Goal: Information Seeking & Learning: Learn about a topic

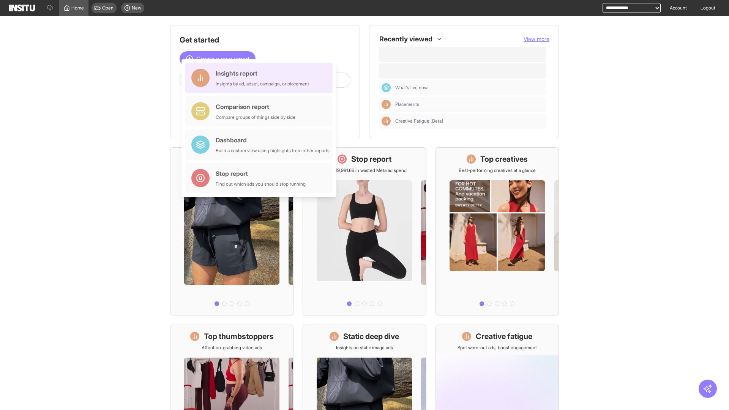
click at [261, 78] on div "Insights report Insights by ad, adset, campaign, or placement" at bounding box center [262, 78] width 93 height 18
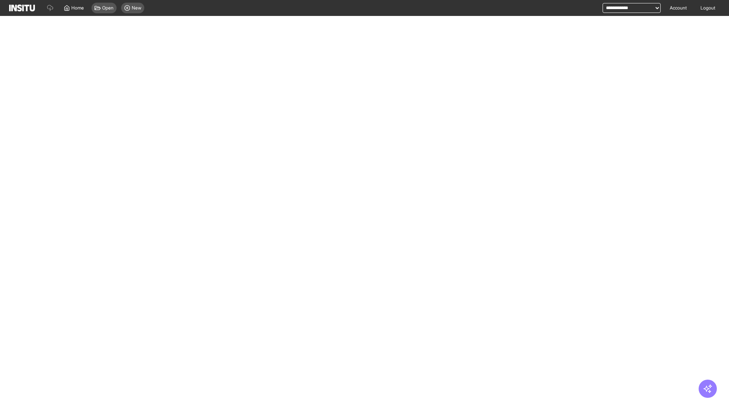
select select "**"
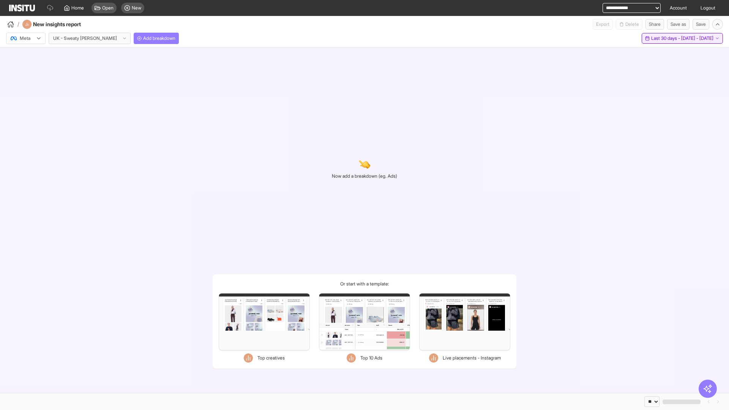
click at [665, 38] on span "Last 30 days - [DATE] - [DATE]" at bounding box center [682, 38] width 62 height 6
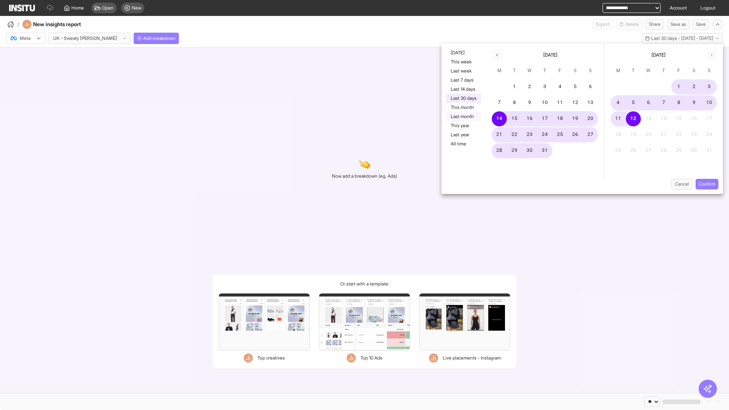
click at [463, 117] on button "Last month" at bounding box center [463, 116] width 35 height 9
